Goal: Information Seeking & Learning: Learn about a topic

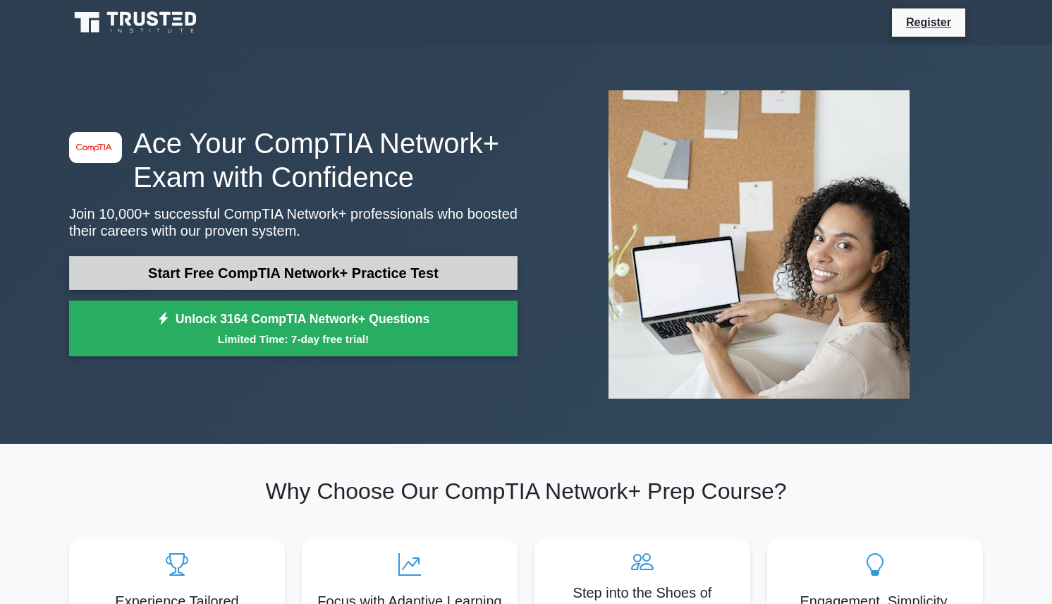
click at [242, 275] on link "Start Free CompTIA Network+ Practice Test" at bounding box center [293, 273] width 449 height 34
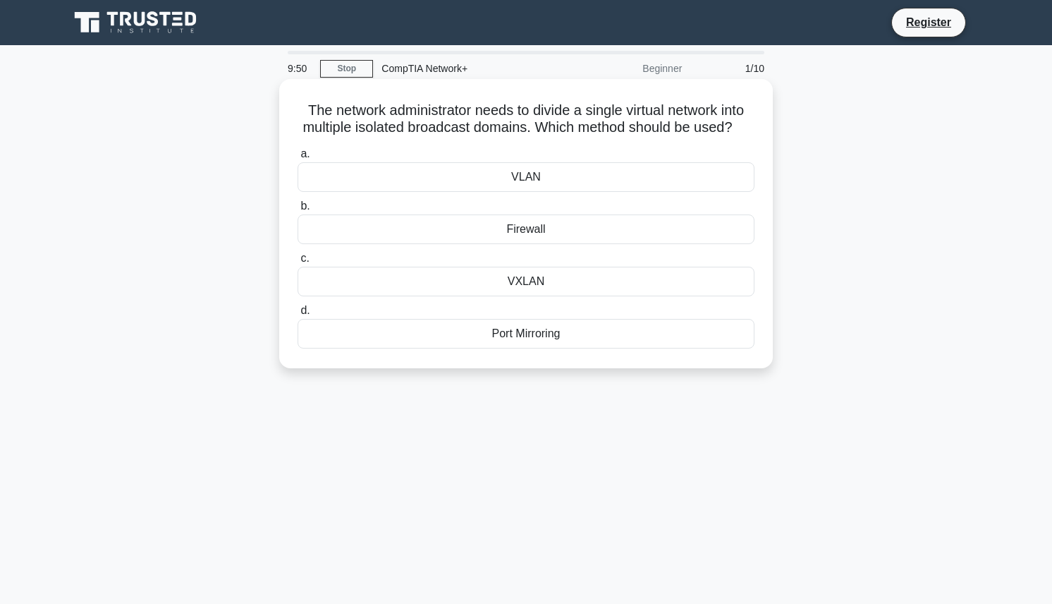
click at [567, 192] on div "VLAN" at bounding box center [526, 177] width 457 height 30
click at [298, 159] on input "a. VLAN" at bounding box center [298, 154] width 0 height 9
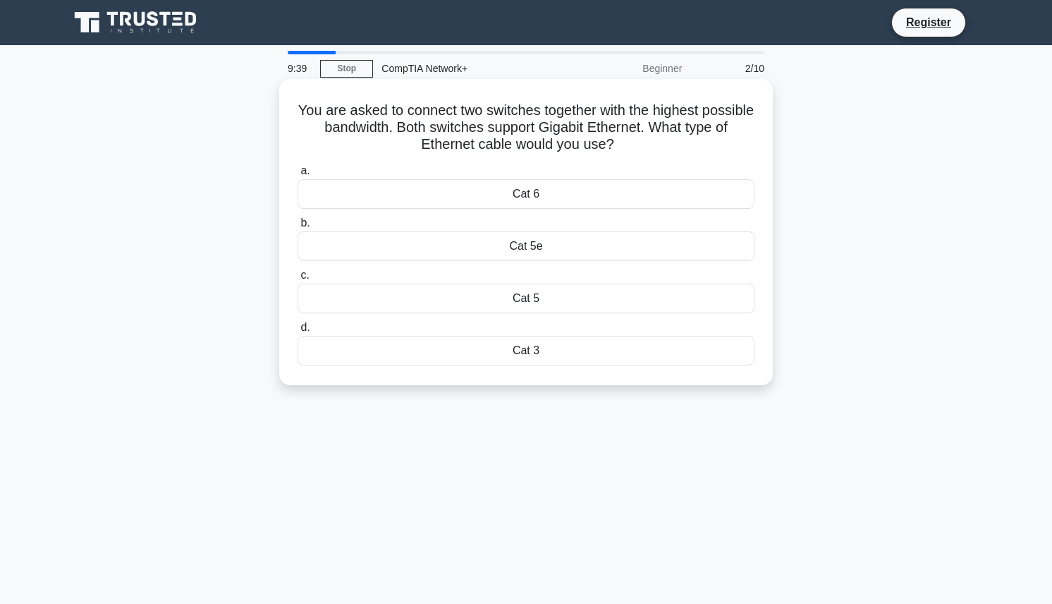
click at [552, 194] on div "Cat 6" at bounding box center [526, 194] width 457 height 30
click at [298, 176] on input "a. Cat 6" at bounding box center [298, 170] width 0 height 9
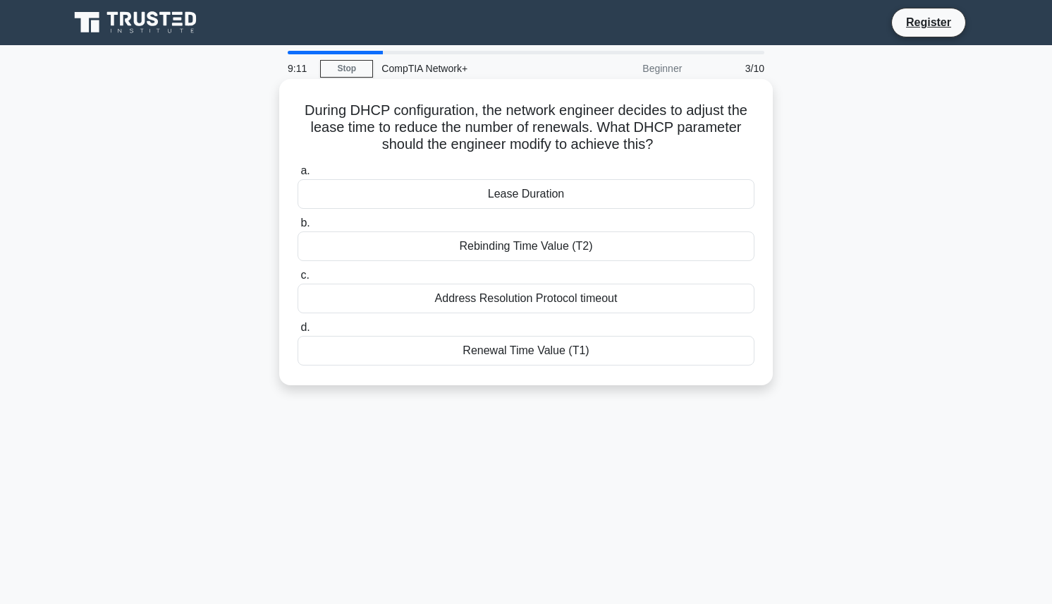
click at [518, 195] on div "Lease Duration" at bounding box center [526, 194] width 457 height 30
click at [298, 176] on input "a. Lease Duration" at bounding box center [298, 170] width 0 height 9
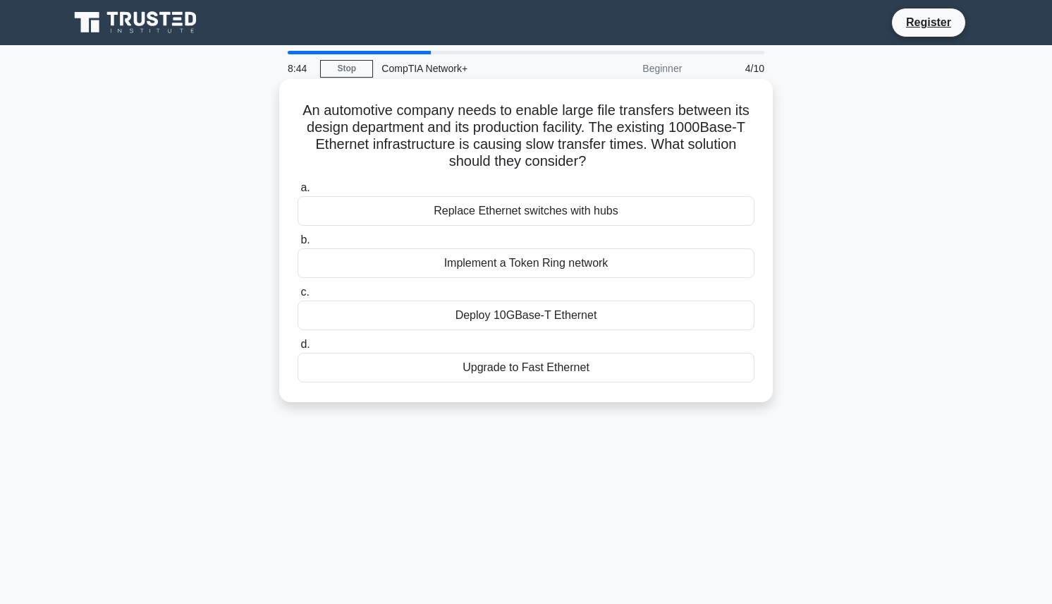
click at [518, 319] on div "Deploy 10GBase-T Ethernet" at bounding box center [526, 315] width 457 height 30
click at [298, 297] on input "c. Deploy 10GBase-T Ethernet" at bounding box center [298, 292] width 0 height 9
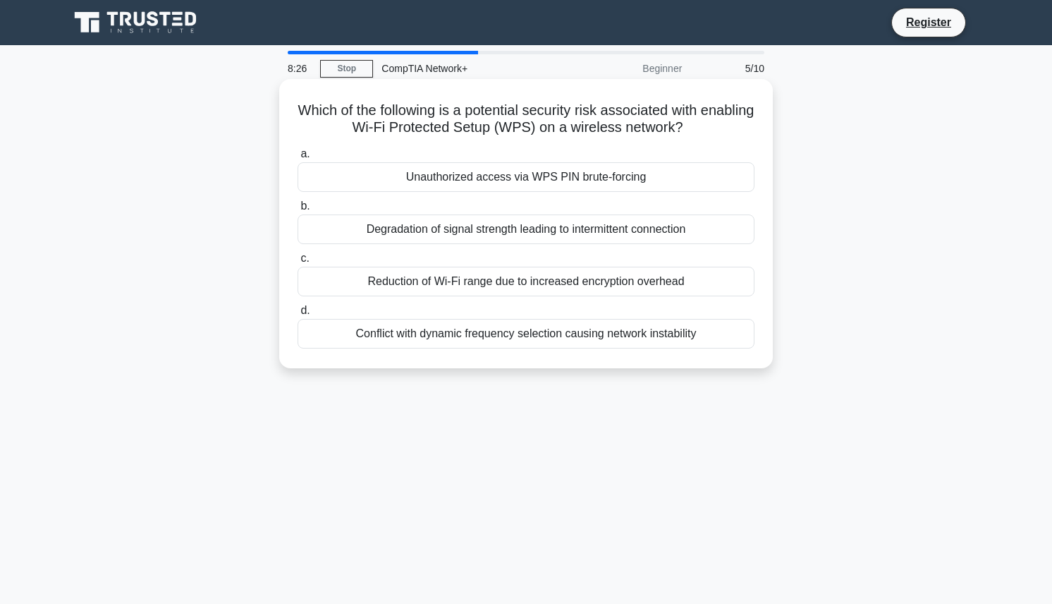
click at [494, 176] on div "Unauthorized access via WPS PIN brute-forcing" at bounding box center [526, 177] width 457 height 30
click at [298, 159] on input "a. Unauthorized access via WPS PIN brute-forcing" at bounding box center [298, 154] width 0 height 9
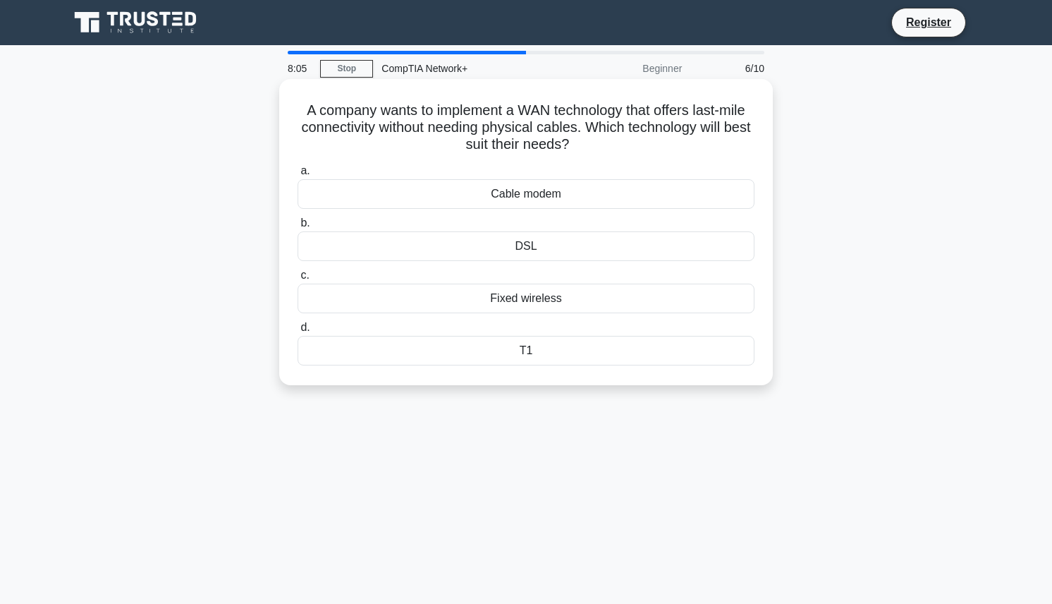
click at [511, 303] on div "Fixed wireless" at bounding box center [526, 299] width 457 height 30
click at [298, 280] on input "c. Fixed wireless" at bounding box center [298, 275] width 0 height 9
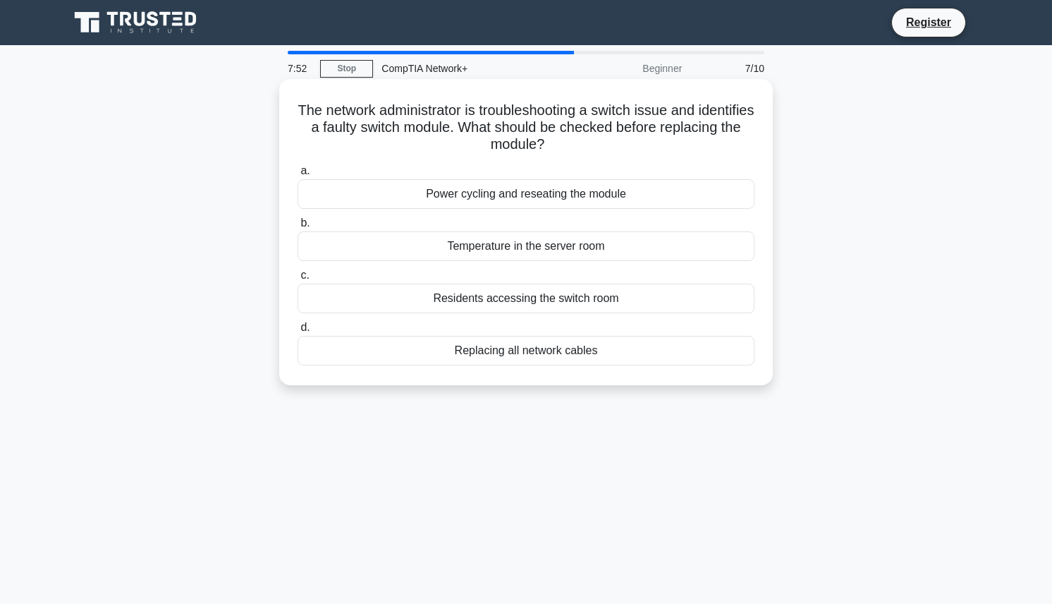
click at [464, 202] on div "Power cycling and reseating the module" at bounding box center [526, 194] width 457 height 30
click at [298, 176] on input "a. Power cycling and reseating the module" at bounding box center [298, 170] width 0 height 9
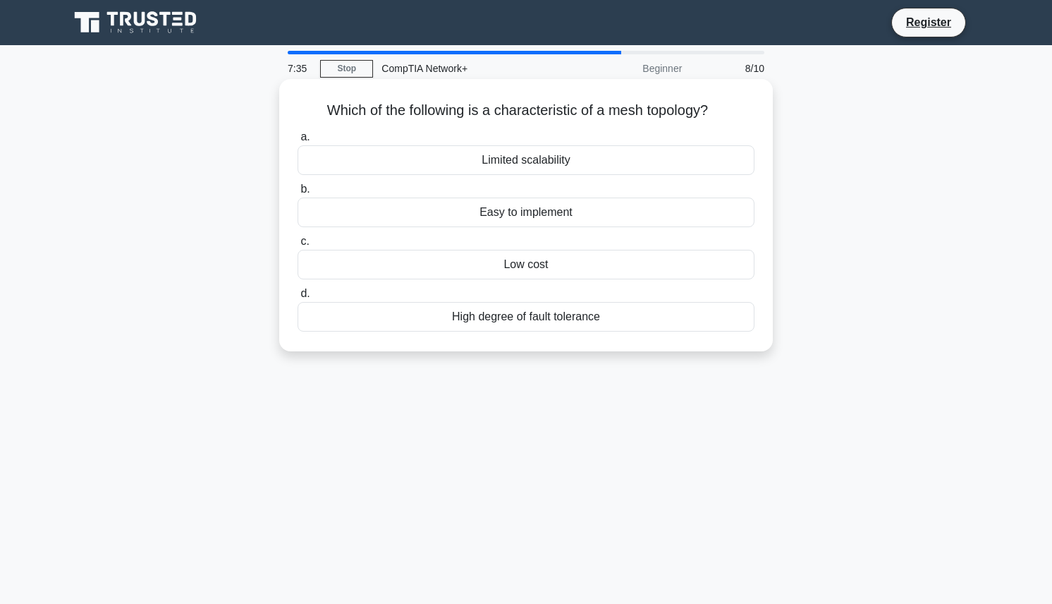
click at [540, 322] on div "High degree of fault tolerance" at bounding box center [526, 317] width 457 height 30
click at [298, 298] on input "d. High degree of fault tolerance" at bounding box center [298, 293] width 0 height 9
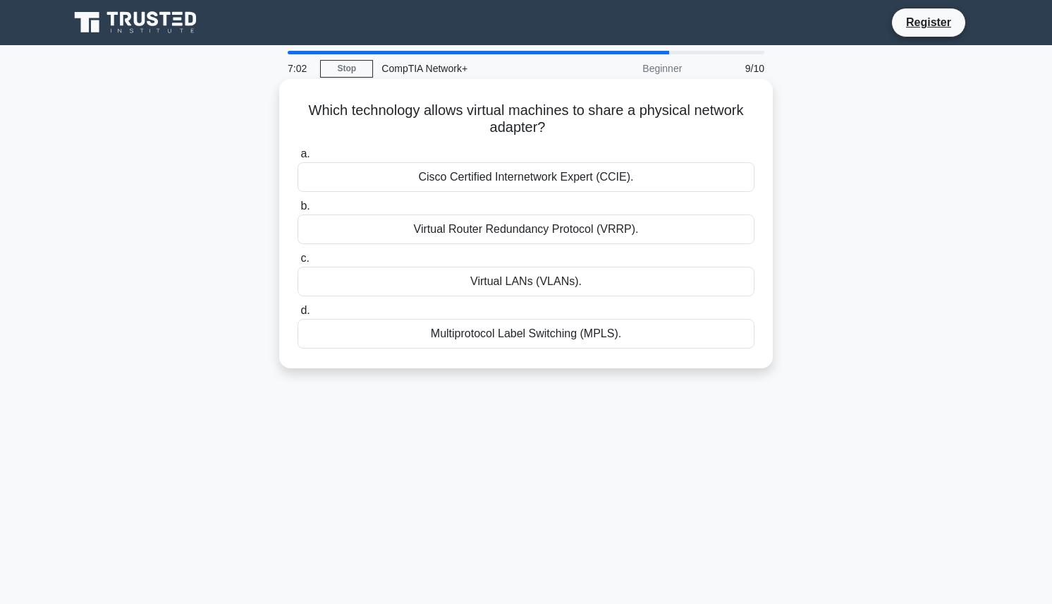
click at [409, 229] on div "Virtual Router Redundancy Protocol (VRRP)." at bounding box center [526, 229] width 457 height 30
click at [298, 211] on input "b. Virtual Router Redundancy Protocol (VRRP)." at bounding box center [298, 206] width 0 height 9
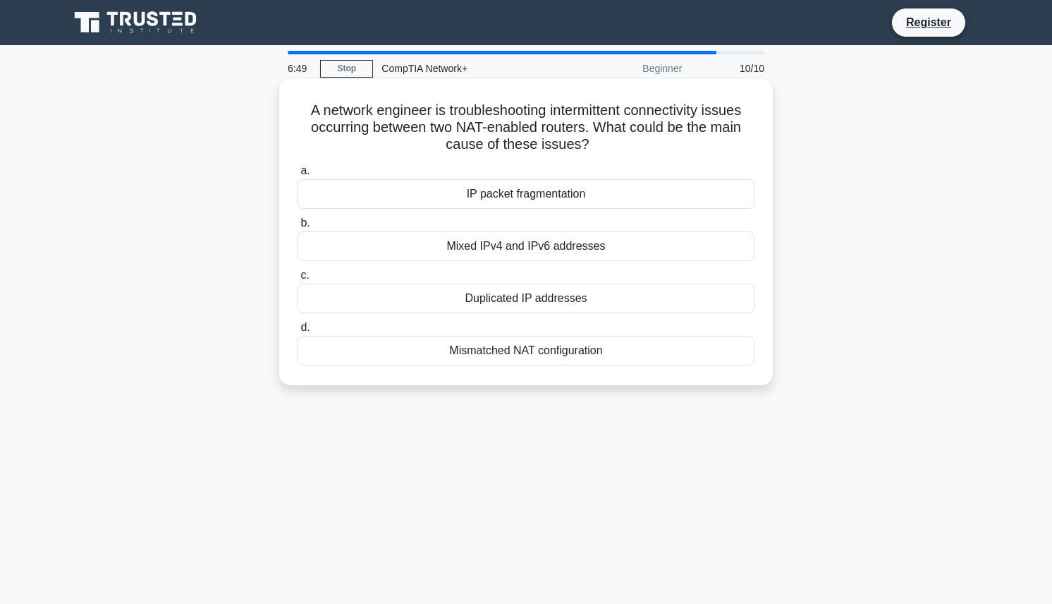
click at [417, 356] on div "Mismatched NAT configuration" at bounding box center [526, 351] width 457 height 30
click at [298, 332] on input "d. Mismatched NAT configuration" at bounding box center [298, 327] width 0 height 9
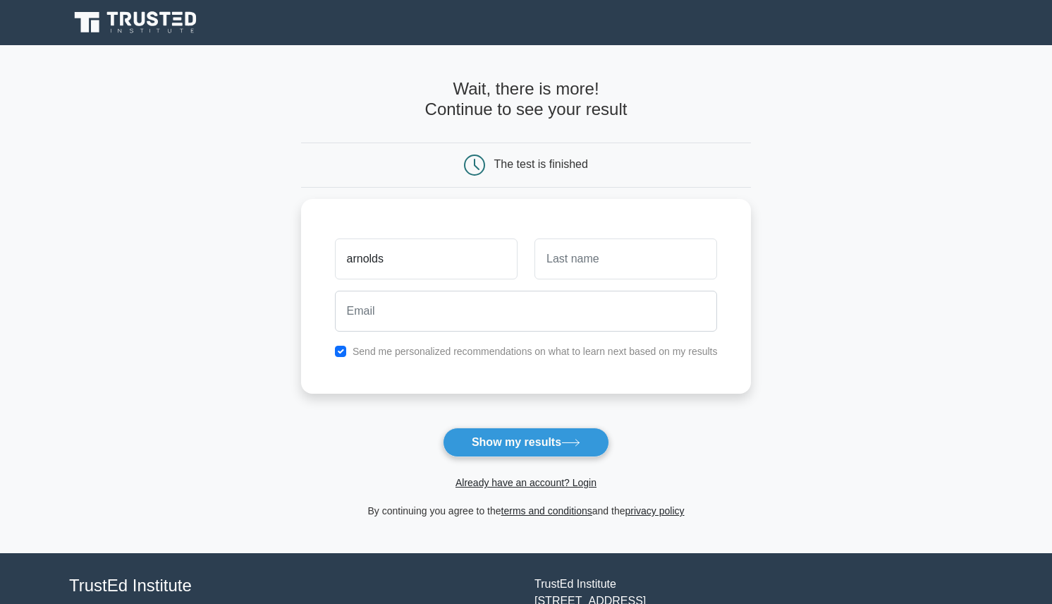
type input "arnolds"
type input "la"
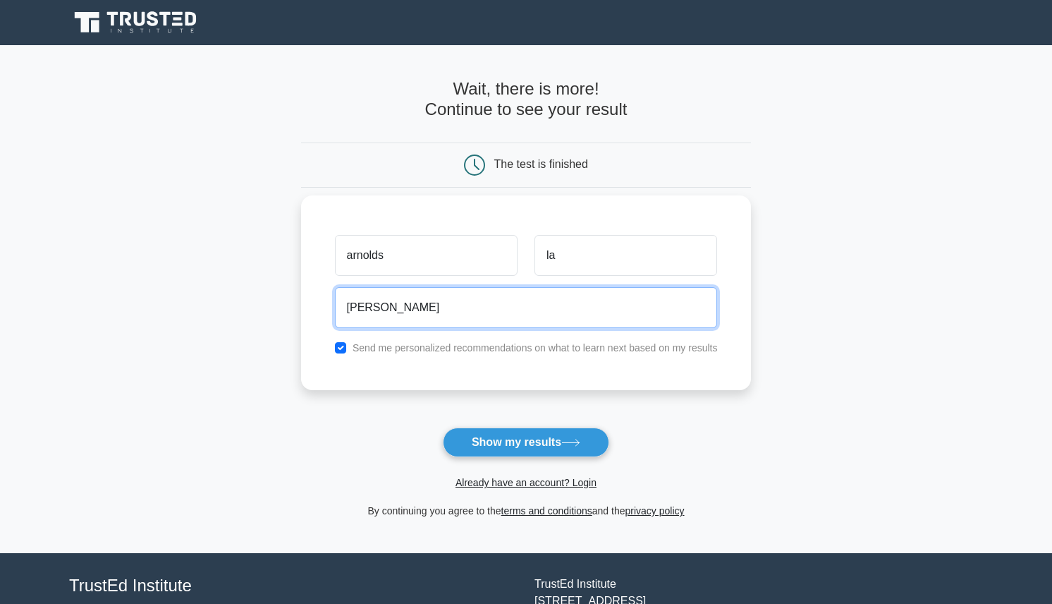
type input "arnoldsl@inbox.lv"
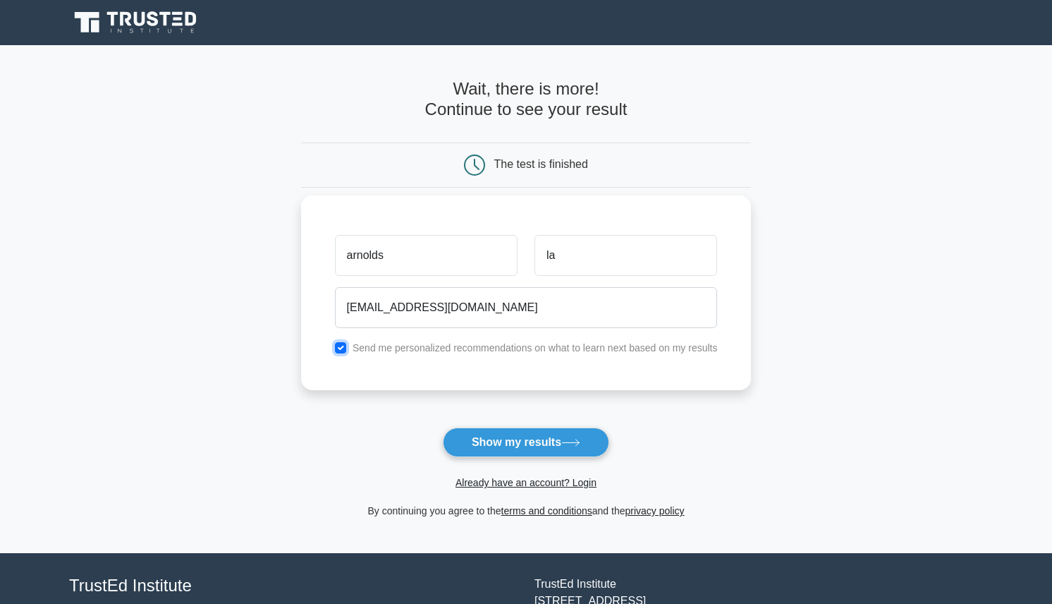
click at [346, 350] on input "checkbox" at bounding box center [340, 347] width 11 height 11
checkbox input "false"
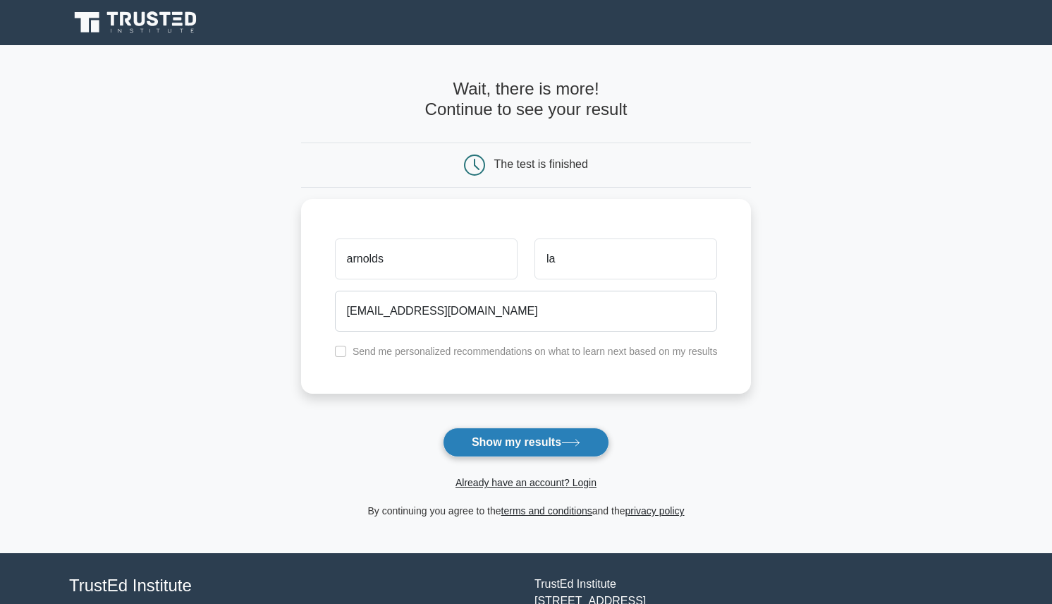
click at [505, 443] on button "Show my results" at bounding box center [526, 442] width 166 height 30
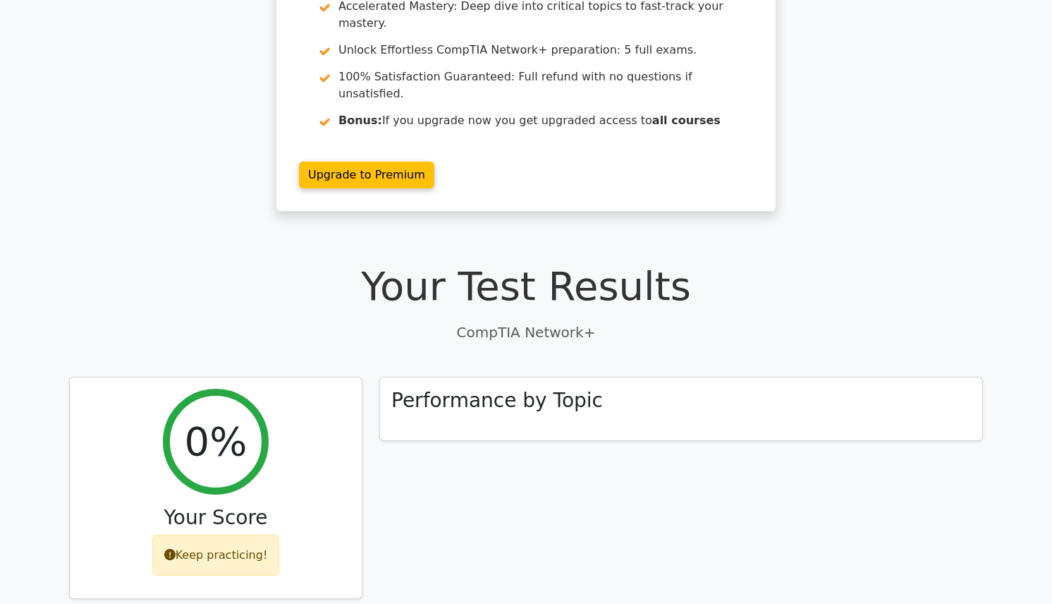
scroll to position [102, 0]
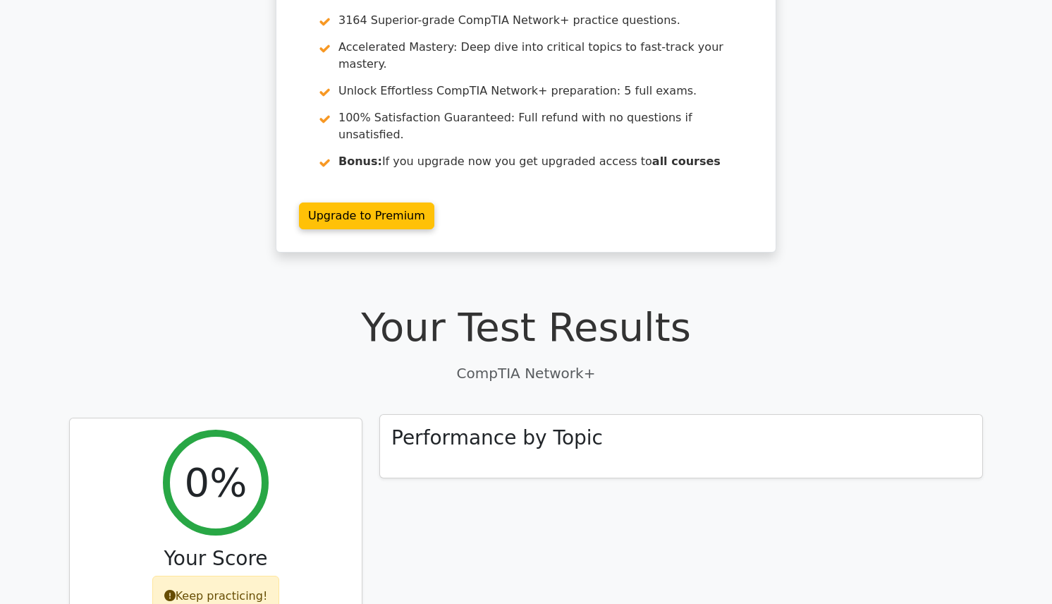
click at [578, 426] on h3 "Performance by Topic" at bounding box center [497, 438] width 212 height 24
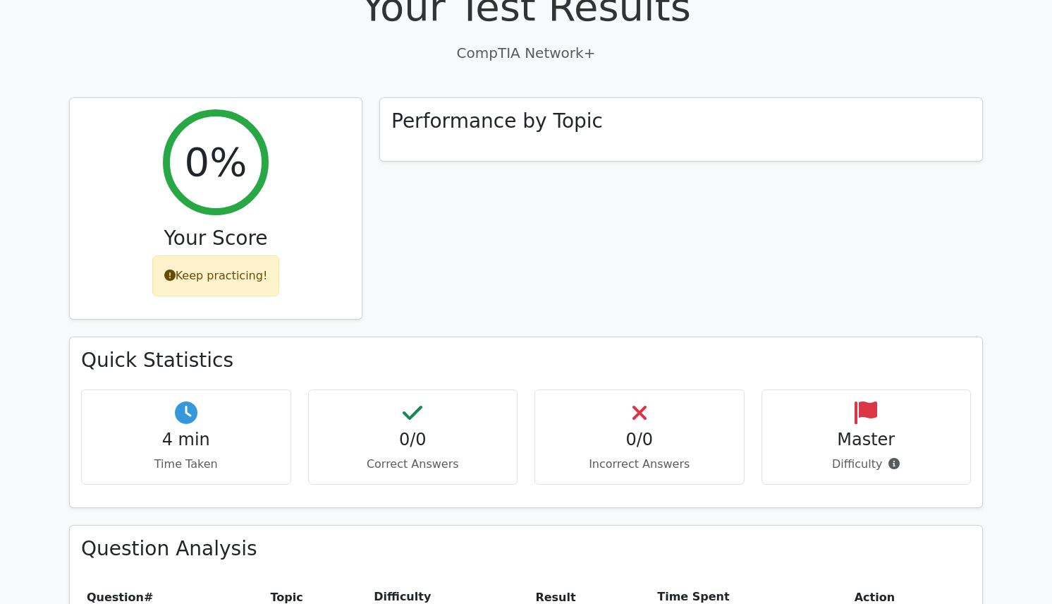
scroll to position [423, 0]
